Goal: Task Accomplishment & Management: Manage account settings

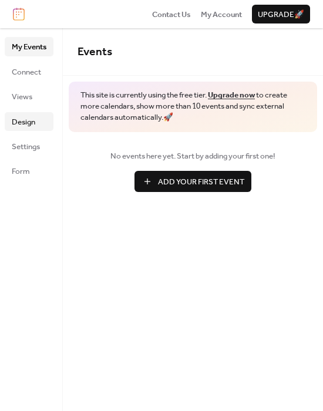
click at [33, 128] on span "Design" at bounding box center [23, 122] width 23 height 12
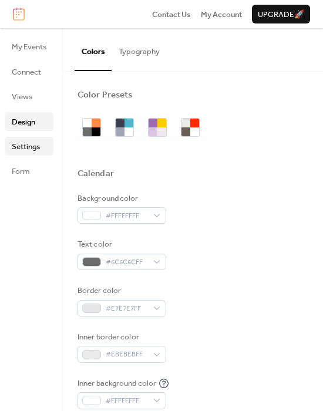
click at [33, 153] on span "Settings" at bounding box center [26, 147] width 28 height 12
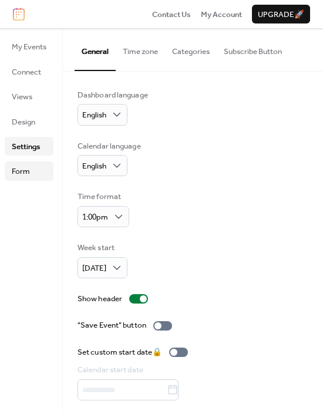
click at [33, 173] on link "Form" at bounding box center [29, 170] width 49 height 19
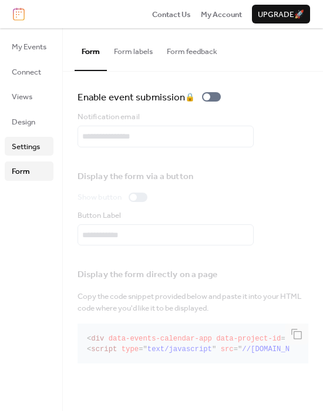
click at [19, 146] on span "Settings" at bounding box center [26, 147] width 28 height 12
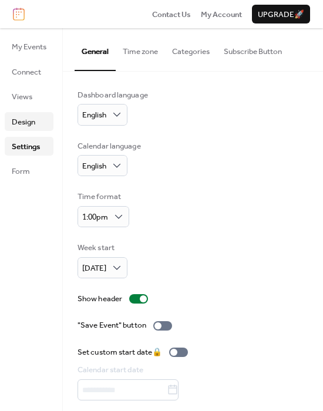
click at [27, 124] on span "Design" at bounding box center [23, 122] width 23 height 12
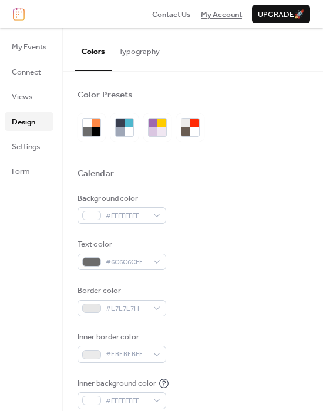
click at [214, 19] on span "My Account" at bounding box center [221, 15] width 41 height 12
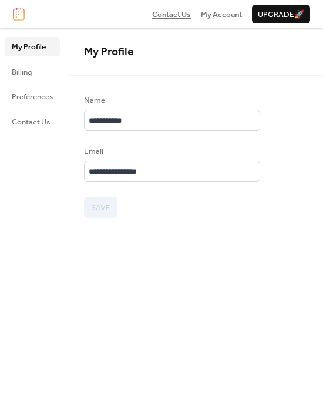
click at [175, 13] on span "Contact Us" at bounding box center [171, 15] width 39 height 12
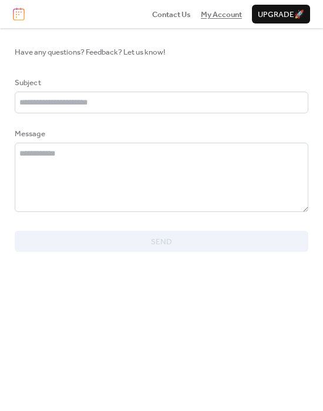
click at [209, 16] on span "My Account" at bounding box center [221, 15] width 41 height 12
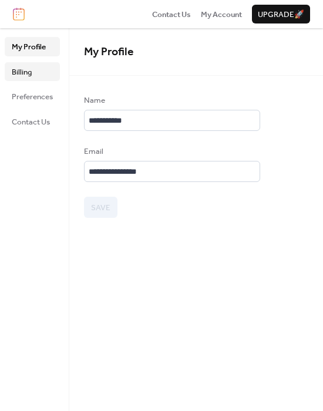
click at [19, 71] on span "Billing" at bounding box center [22, 72] width 20 height 12
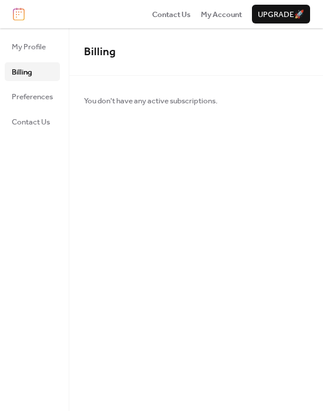
click at [28, 56] on ul "My Profile Billing Preferences Contact Us" at bounding box center [32, 84] width 55 height 94
click at [41, 42] on span "My Profile" at bounding box center [29, 47] width 34 height 12
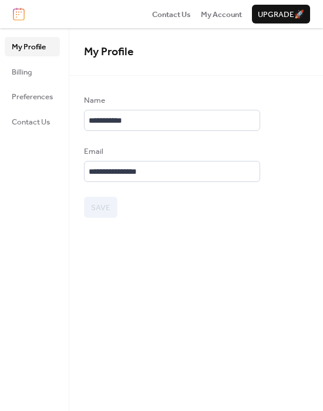
drag, startPoint x: 228, startPoint y: 19, endPoint x: 197, endPoint y: 23, distance: 30.8
click at [228, 19] on span "My Account" at bounding box center [221, 15] width 41 height 12
click at [167, 21] on span "Contact Us" at bounding box center [171, 15] width 39 height 12
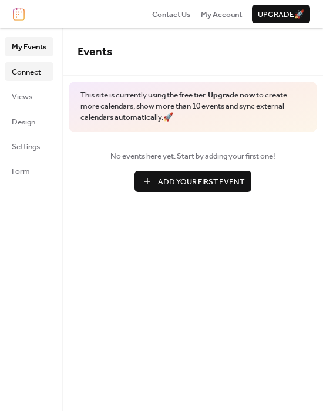
click at [28, 75] on span "Connect" at bounding box center [26, 72] width 29 height 12
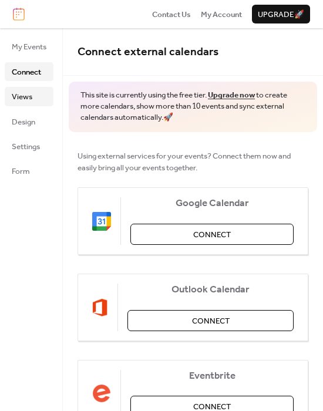
click at [31, 97] on span "Views" at bounding box center [22, 97] width 21 height 12
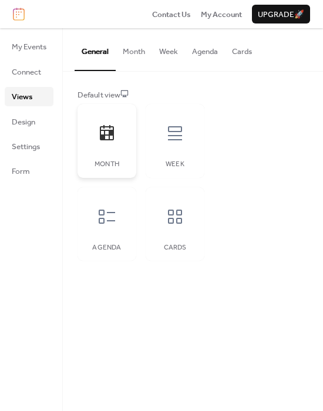
click at [102, 143] on icon at bounding box center [106, 133] width 19 height 19
click at [20, 146] on span "Settings" at bounding box center [26, 147] width 28 height 12
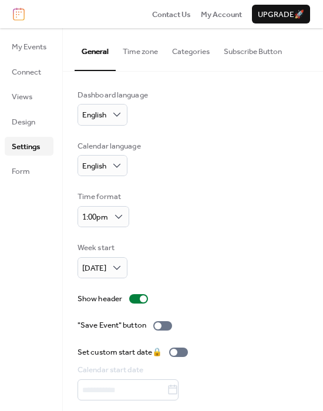
click at [152, 55] on button "Time zone" at bounding box center [140, 48] width 49 height 41
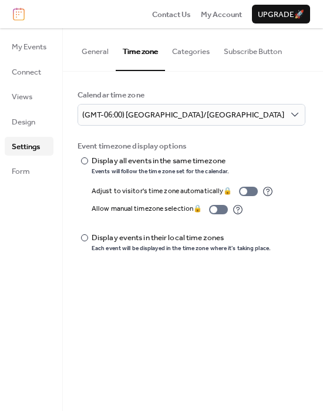
click at [102, 56] on button "General" at bounding box center [95, 48] width 41 height 41
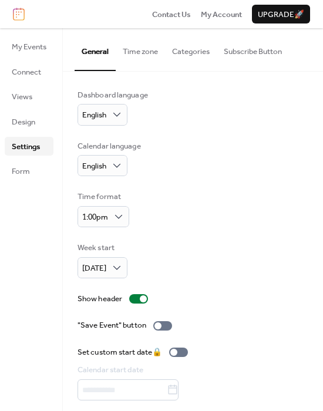
click at [257, 51] on button "Subscribe Button" at bounding box center [253, 48] width 72 height 41
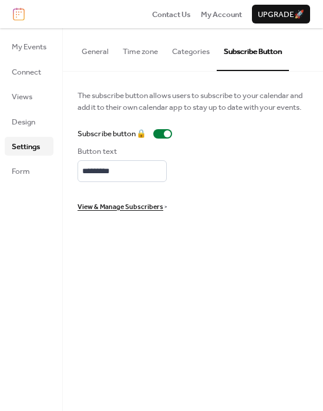
click at [203, 49] on button "Categories" at bounding box center [191, 48] width 52 height 41
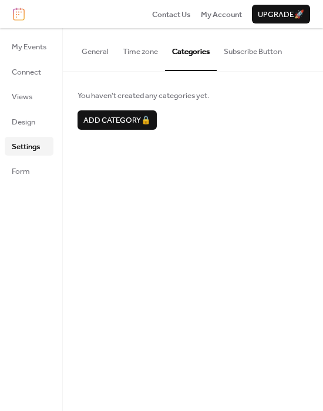
click at [133, 49] on button "Time zone" at bounding box center [140, 48] width 49 height 41
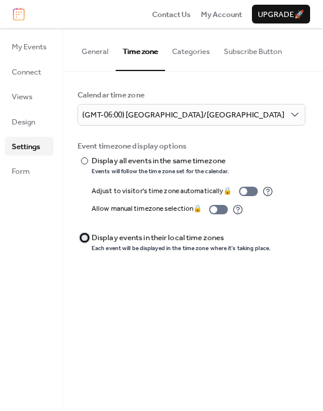
click at [80, 240] on div "​" at bounding box center [83, 238] width 12 height 12
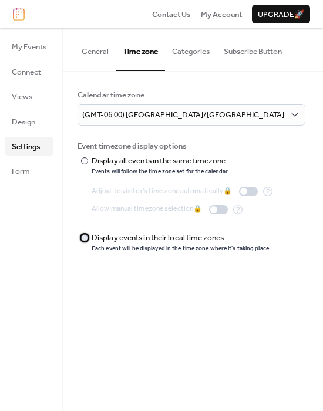
click at [80, 240] on div "​" at bounding box center [83, 238] width 12 height 12
click at [82, 160] on div at bounding box center [84, 160] width 7 height 7
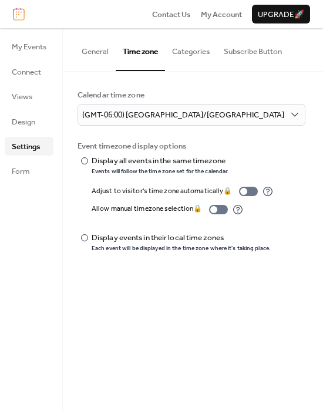
click at [87, 54] on button "General" at bounding box center [95, 48] width 41 height 41
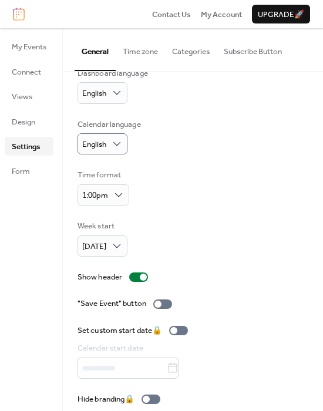
scroll to position [33, 0]
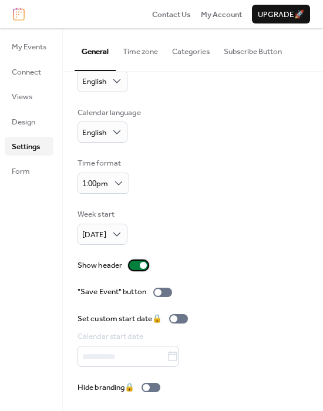
click at [143, 270] on div at bounding box center [138, 265] width 19 height 9
